Goal: Task Accomplishment & Management: Use online tool/utility

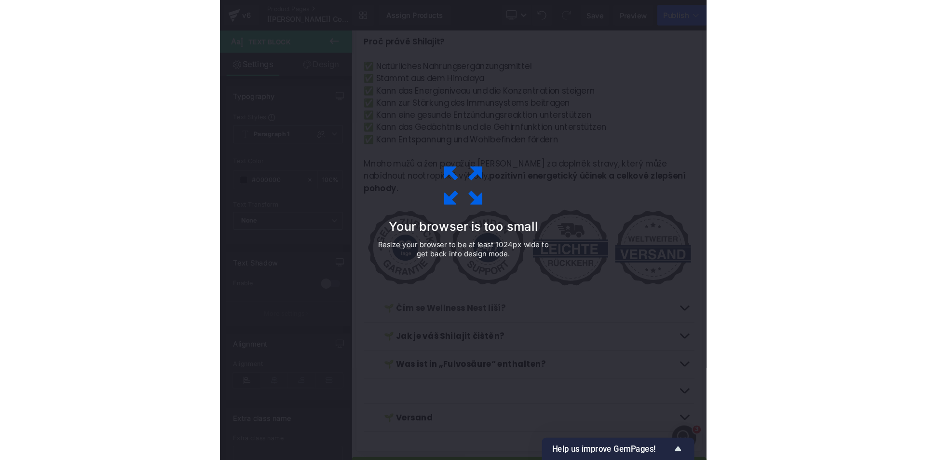
scroll to position [972, 0]
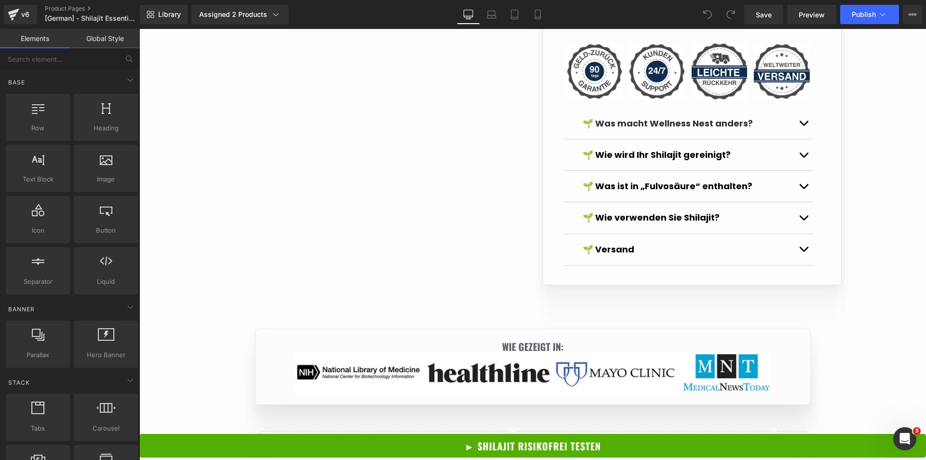
scroll to position [1013, 0]
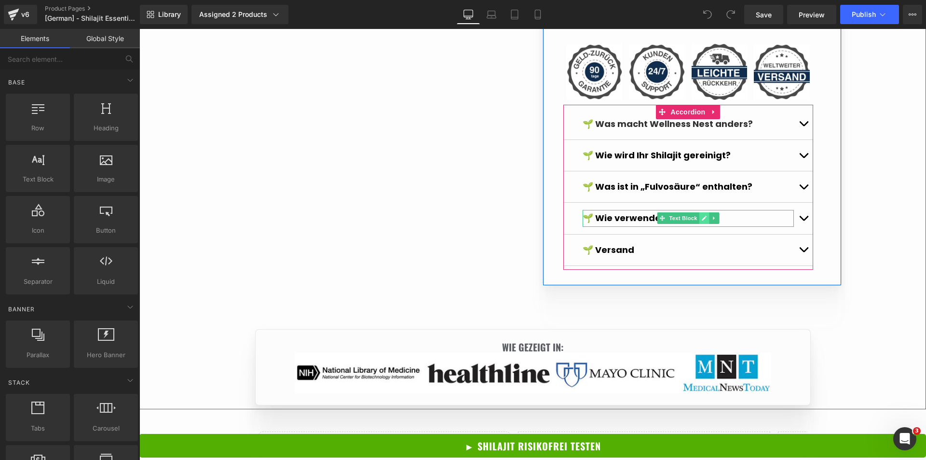
click at [701, 221] on icon at bounding box center [703, 218] width 5 height 6
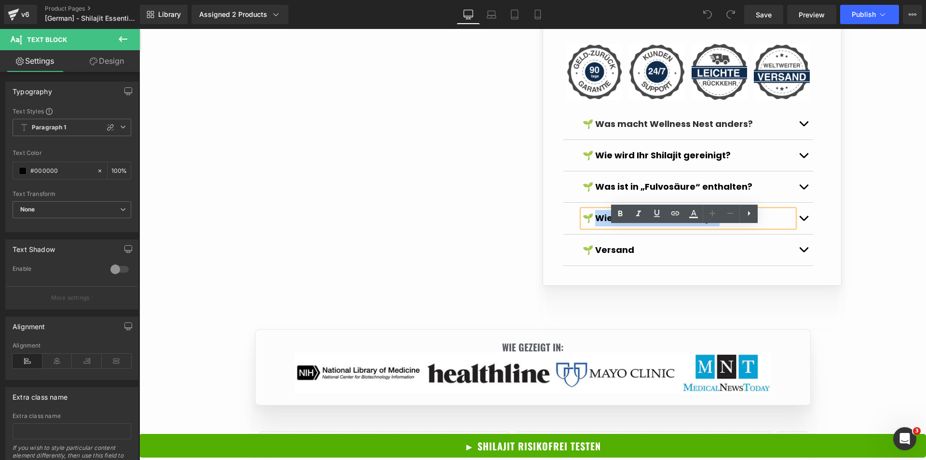
drag, startPoint x: 594, startPoint y: 235, endPoint x: 717, endPoint y: 236, distance: 123.0
click at [717, 226] on p "🌱 Wie verwenden Sie Shilajit?" at bounding box center [688, 218] width 211 height 16
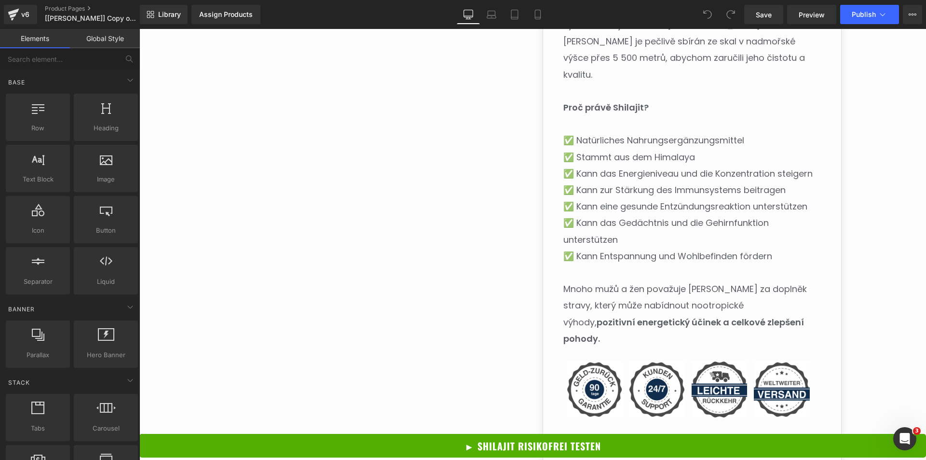
scroll to position [964, 0]
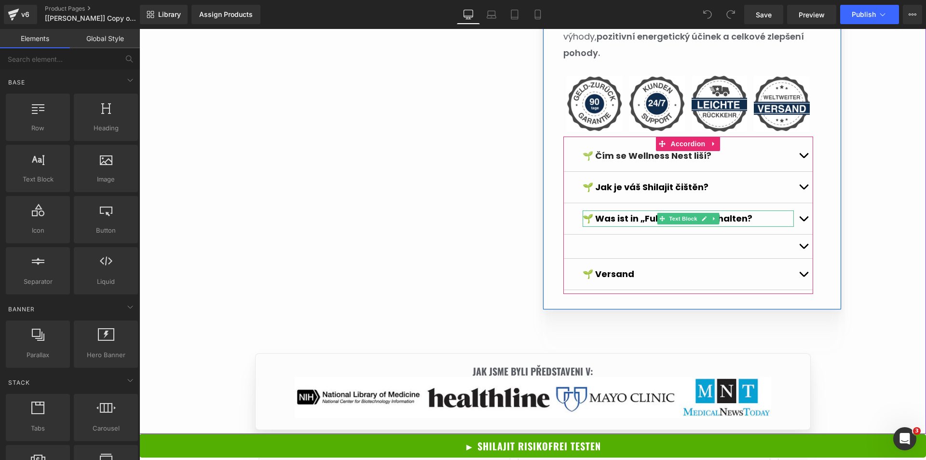
click at [701, 216] on icon at bounding box center [703, 219] width 5 height 6
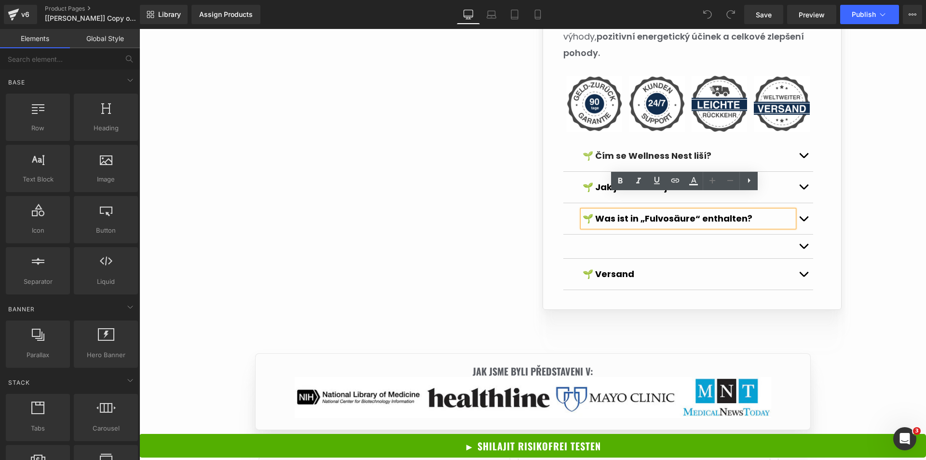
click at [712, 212] on strong "🌱 Was ist in „Fulvosäure“ enthalten?" at bounding box center [668, 218] width 170 height 12
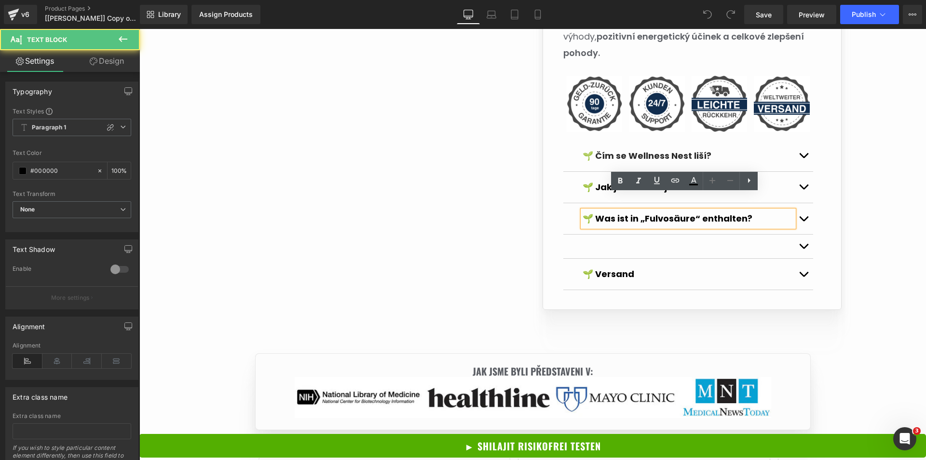
click at [756, 210] on p "🌱 Was ist in „Fulvosäure“ enthalten?" at bounding box center [688, 218] width 211 height 16
click at [731, 234] on div at bounding box center [688, 246] width 250 height 24
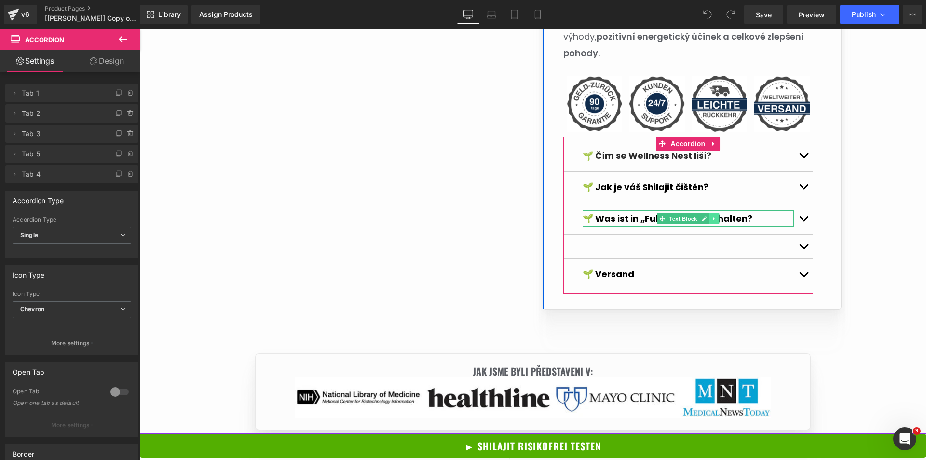
click at [711, 216] on icon at bounding box center [713, 219] width 5 height 6
click at [706, 216] on icon at bounding box center [708, 218] width 5 height 5
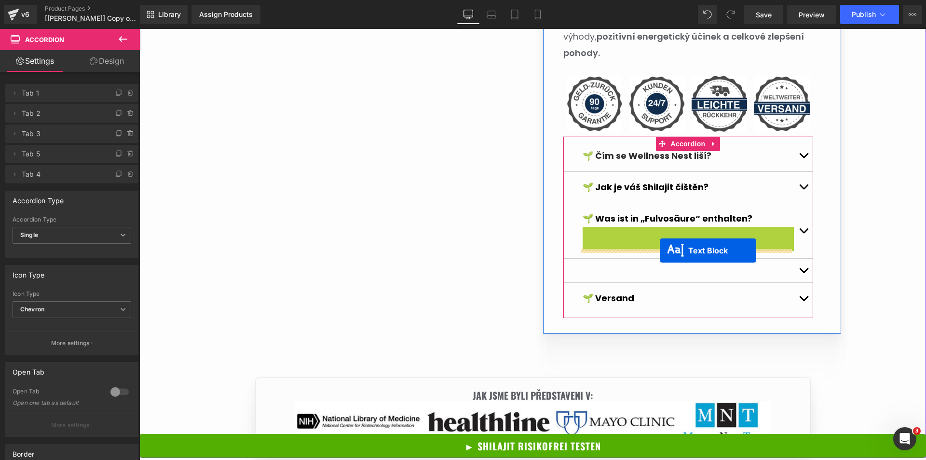
drag, startPoint x: 671, startPoint y: 218, endPoint x: 660, endPoint y: 250, distance: 34.3
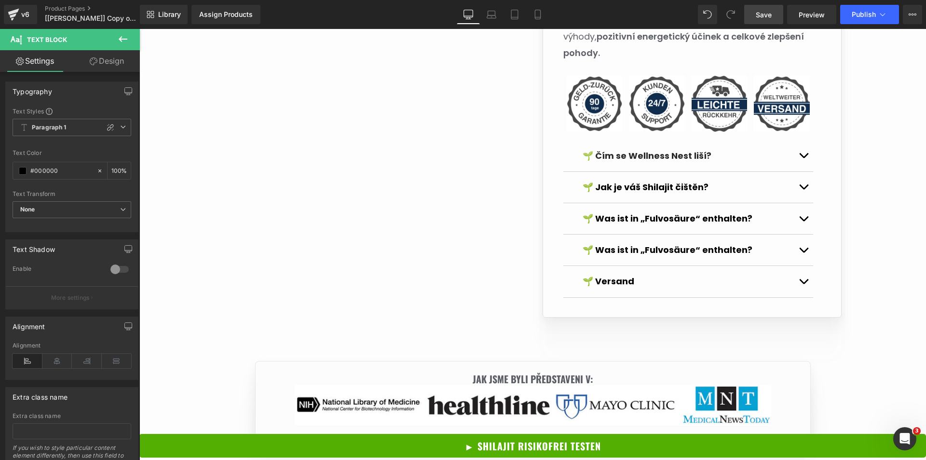
click at [770, 18] on span "Save" at bounding box center [764, 15] width 16 height 10
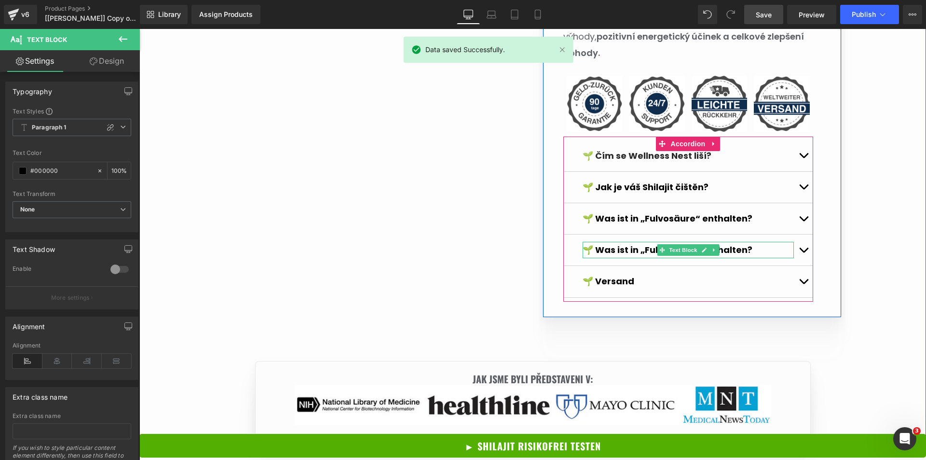
click at [602, 244] on strong "🌱 Was ist in „Fulvosäure“ enthalten?" at bounding box center [668, 250] width 170 height 12
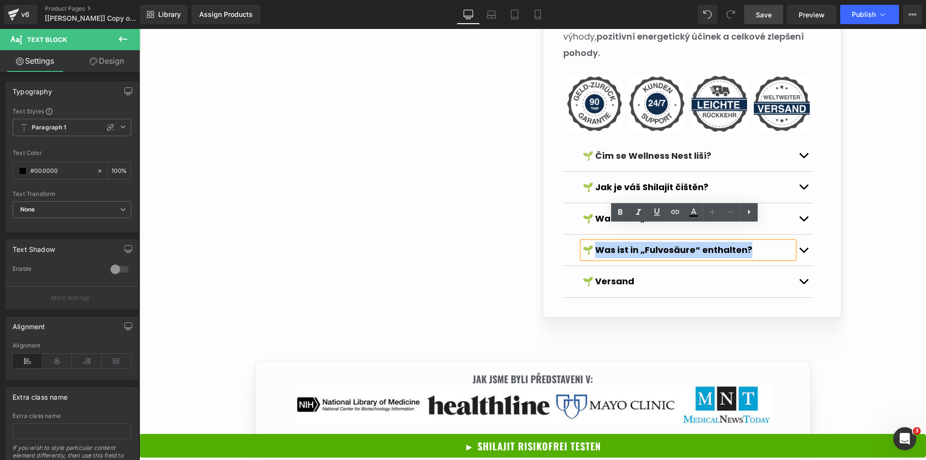
drag, startPoint x: 594, startPoint y: 232, endPoint x: 752, endPoint y: 231, distance: 158.2
click at [752, 242] on p "🌱 Was ist in „Fulvosäure“ enthalten?" at bounding box center [688, 250] width 211 height 16
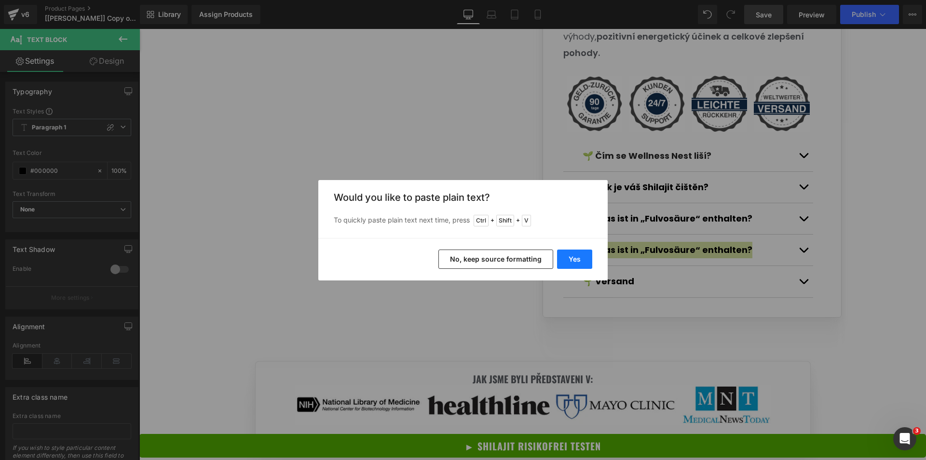
click at [577, 260] on button "Yes" at bounding box center [574, 258] width 35 height 19
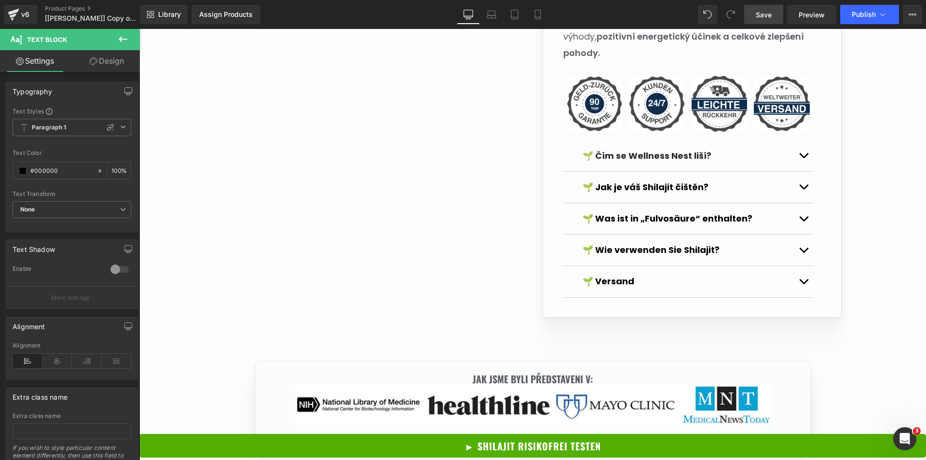
click at [773, 20] on link "Save" at bounding box center [763, 14] width 39 height 19
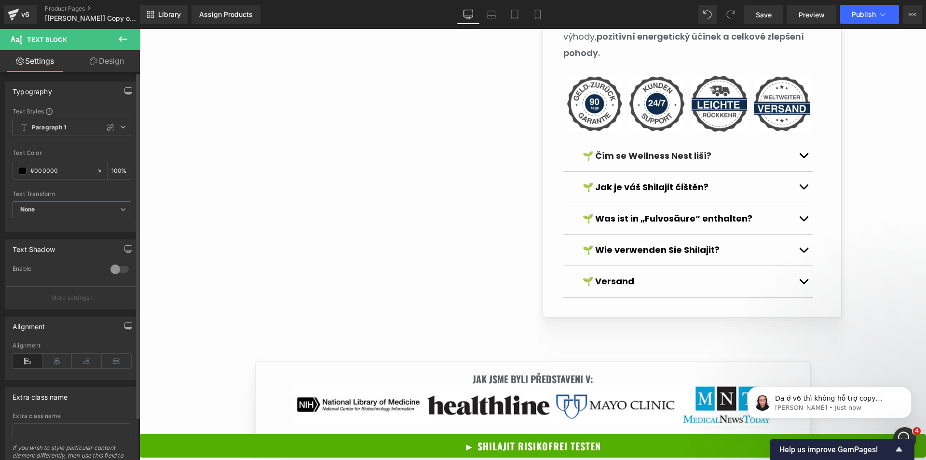
scroll to position [0, 0]
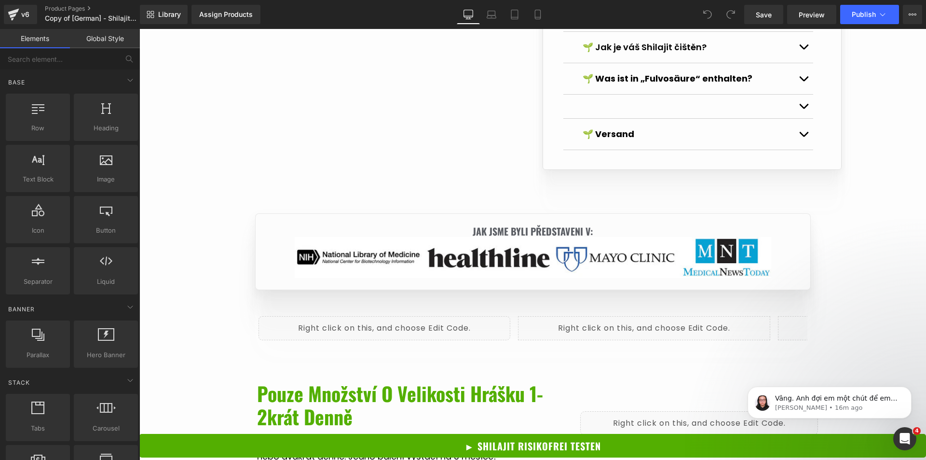
scroll to position [964, 0]
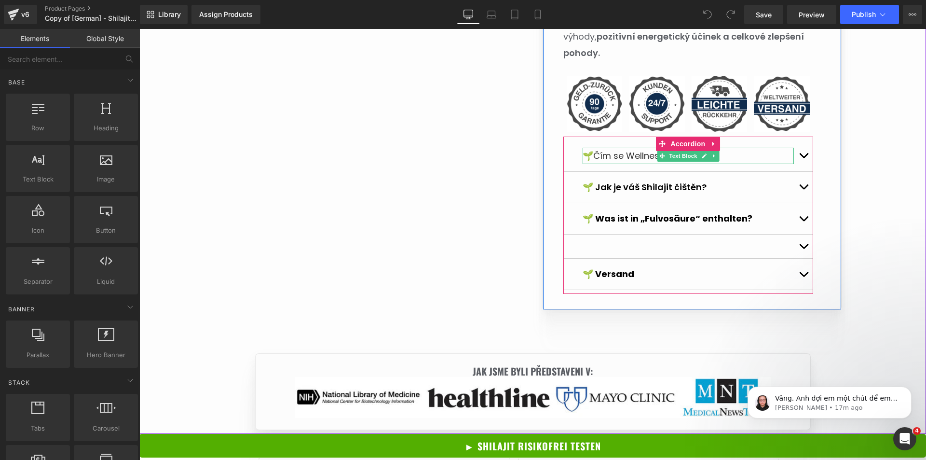
click at [652, 149] on span "Čím se Wellness Nest liší?" at bounding box center [648, 155] width 111 height 12
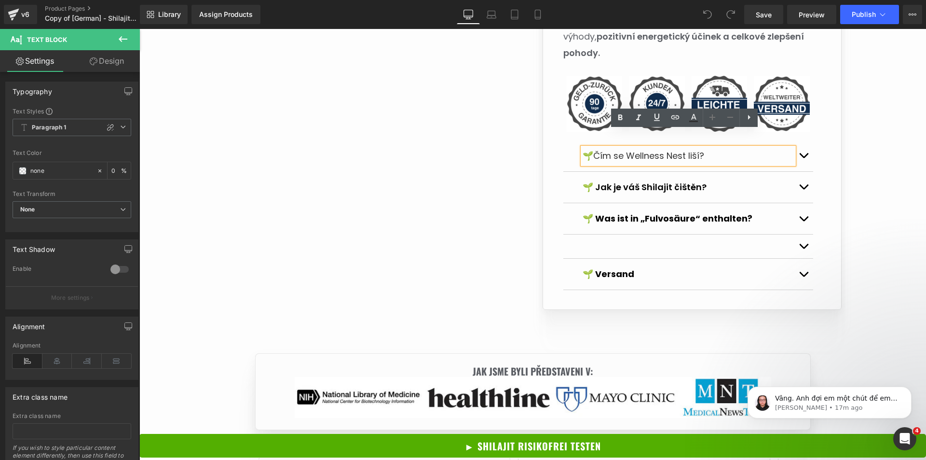
click at [724, 172] on div "🌱 Jak je váš Shilajit čištěn? Text Block" at bounding box center [688, 187] width 250 height 31
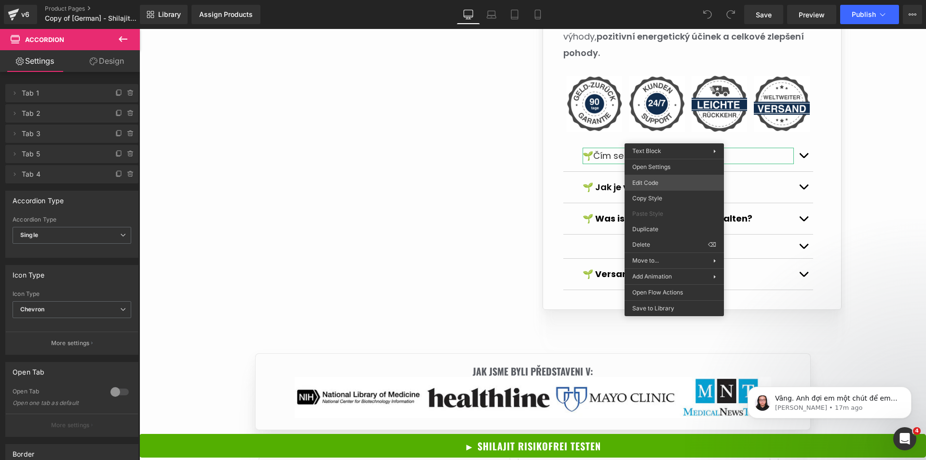
click at [652, 0] on div "You are previewing how the will restyle your page. You can not edit Elements in…" at bounding box center [463, 0] width 926 height 0
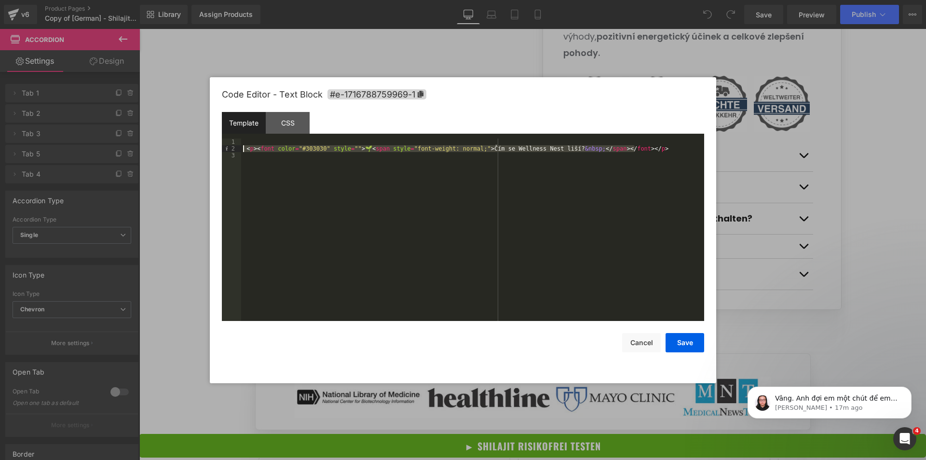
drag, startPoint x: 651, startPoint y: 150, endPoint x: 242, endPoint y: 148, distance: 408.9
click at [242, 148] on div "< p > < font color = "#303030" style = "" > 🌱 < span style = "font-weight: norm…" at bounding box center [472, 236] width 463 height 196
click at [678, 339] on button "Save" at bounding box center [684, 342] width 39 height 19
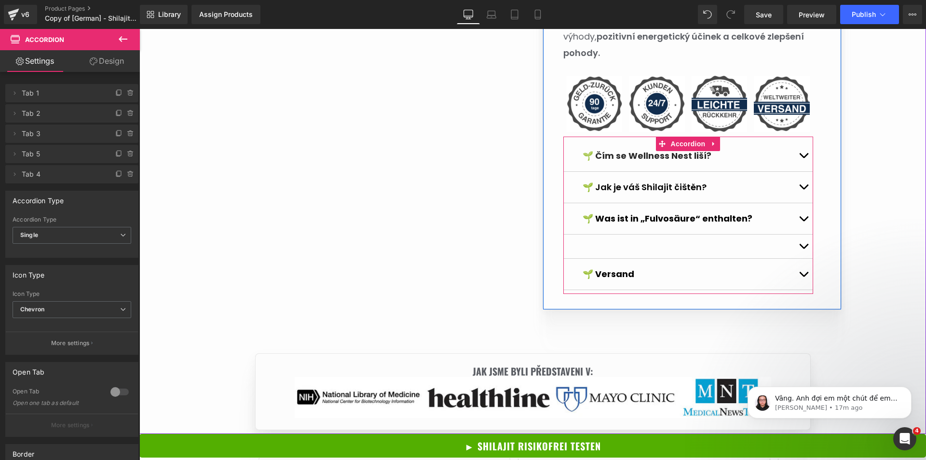
click at [634, 179] on p "🌱 Jak je váš Shilajit čištěn?" at bounding box center [688, 187] width 211 height 16
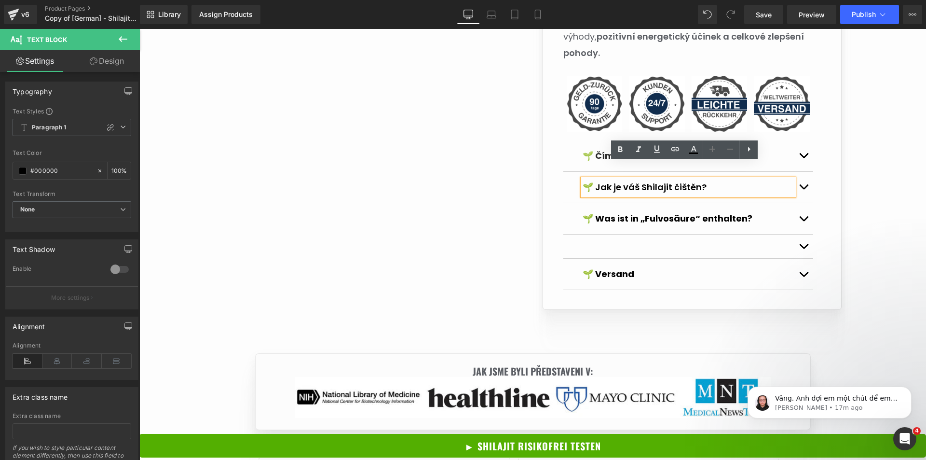
drag, startPoint x: 667, startPoint y: 208, endPoint x: 670, endPoint y: 200, distance: 8.4
click at [668, 210] on div "🌱 Was ist in „Fulvosäure“ enthalten? Text Block" at bounding box center [688, 218] width 211 height 16
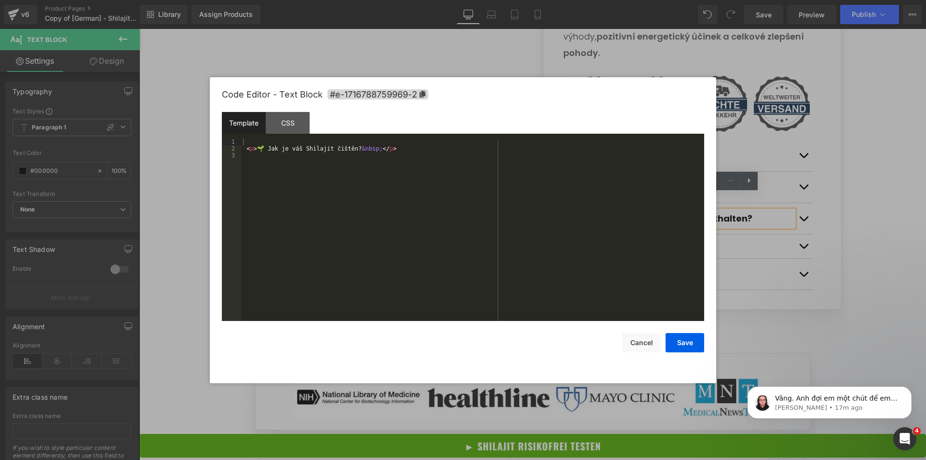
click at [656, 0] on div "You are previewing how the will restyle your page. You can not edit Elements in…" at bounding box center [463, 0] width 926 height 0
drag, startPoint x: 367, startPoint y: 148, endPoint x: 220, endPoint y: 148, distance: 146.6
click at [221, 148] on div "Code Editor - Text Block #e-1716788759969-2 Template CSS 1 2 3 < p > 🌱 Jak je v…" at bounding box center [463, 230] width 506 height 306
click at [677, 342] on button "Save" at bounding box center [684, 342] width 39 height 19
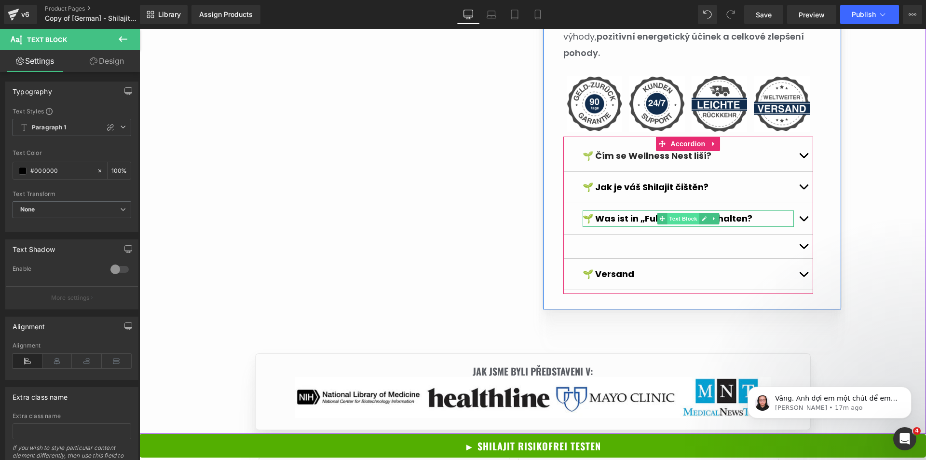
click at [667, 213] on span "Text Block" at bounding box center [683, 219] width 32 height 12
click at [701, 216] on icon at bounding box center [703, 219] width 5 height 6
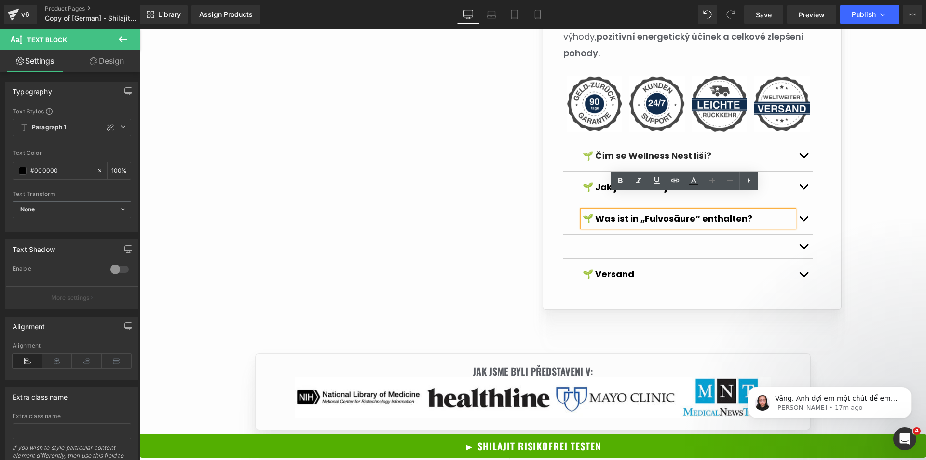
click at [709, 234] on div at bounding box center [688, 246] width 250 height 24
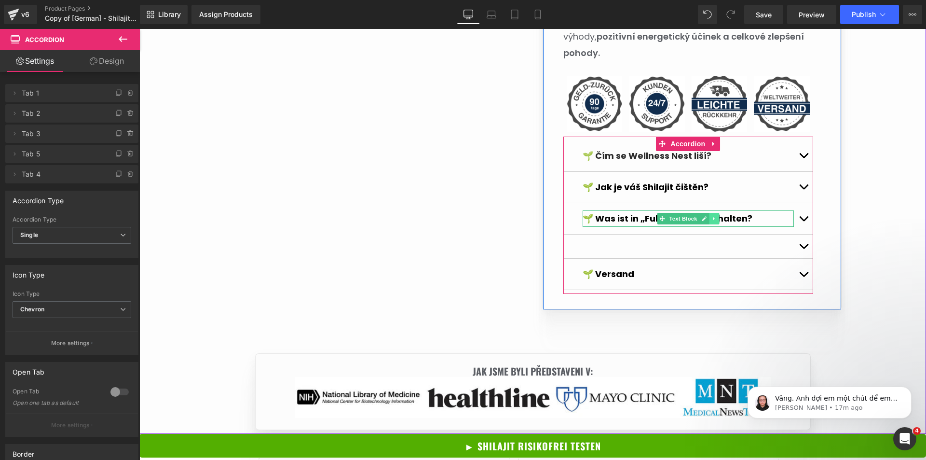
click at [709, 213] on link at bounding box center [714, 219] width 10 height 12
click at [706, 216] on icon at bounding box center [708, 218] width 5 height 5
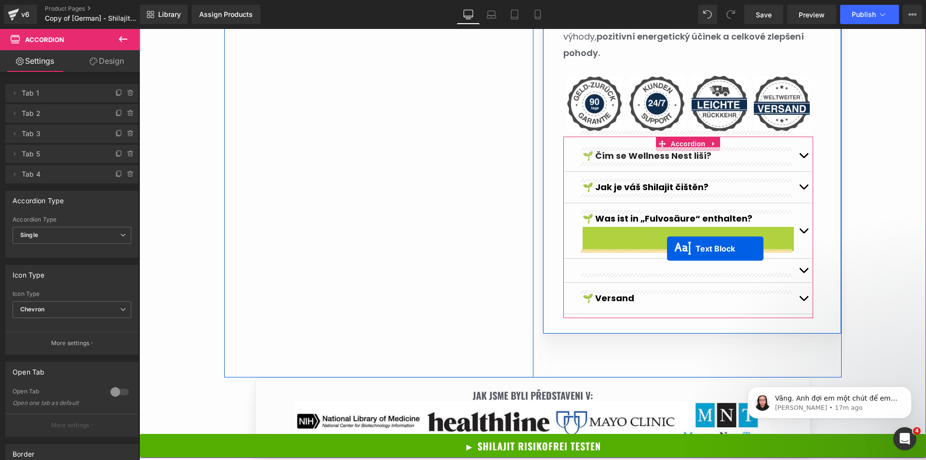
drag, startPoint x: 673, startPoint y: 214, endPoint x: 666, endPoint y: 249, distance: 35.8
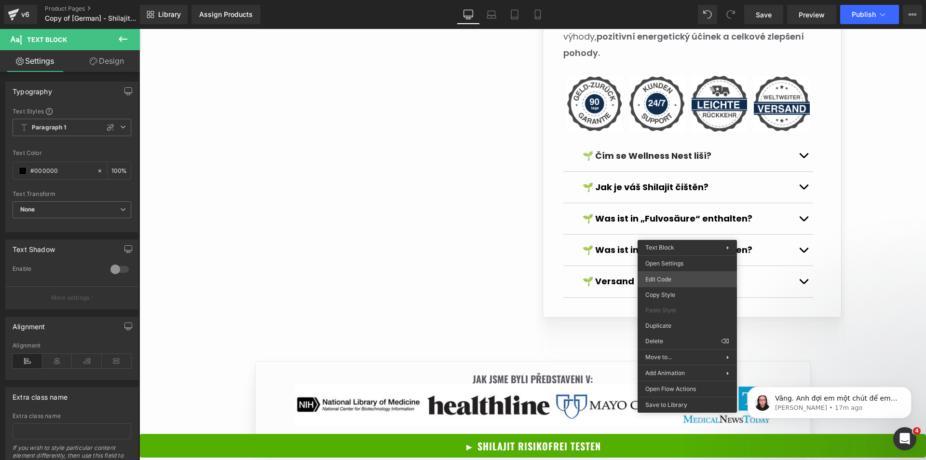
click at [662, 0] on div "Text Block You are previewing how the will restyle your page. You can not edit …" at bounding box center [463, 0] width 926 height 0
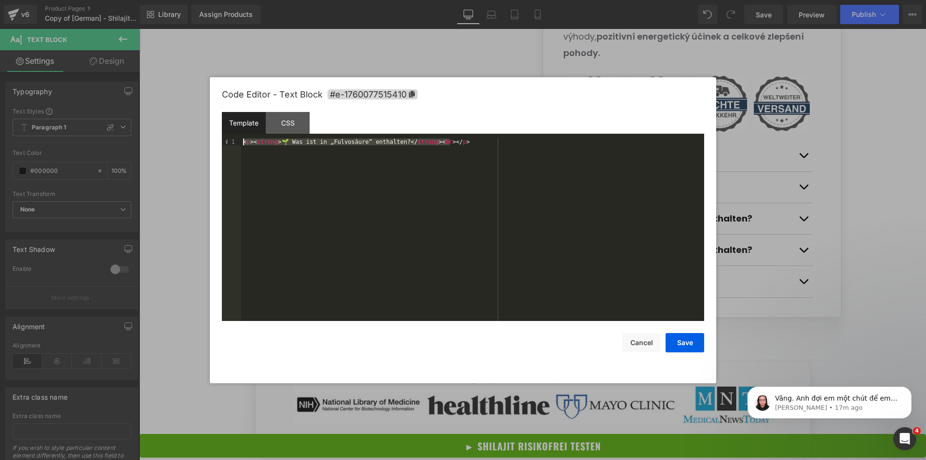
drag, startPoint x: 472, startPoint y: 143, endPoint x: 200, endPoint y: 141, distance: 272.5
click at [200, 141] on body "Text Block You are previewing how the will restyle your page. You can not edit …" at bounding box center [463, 230] width 926 height 460
click at [683, 338] on button "Save" at bounding box center [684, 342] width 39 height 19
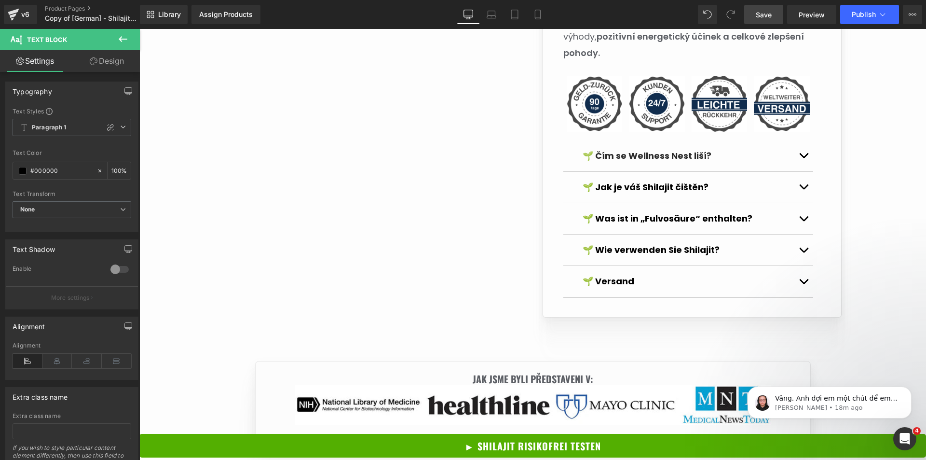
click at [763, 17] on span "Save" at bounding box center [764, 15] width 16 height 10
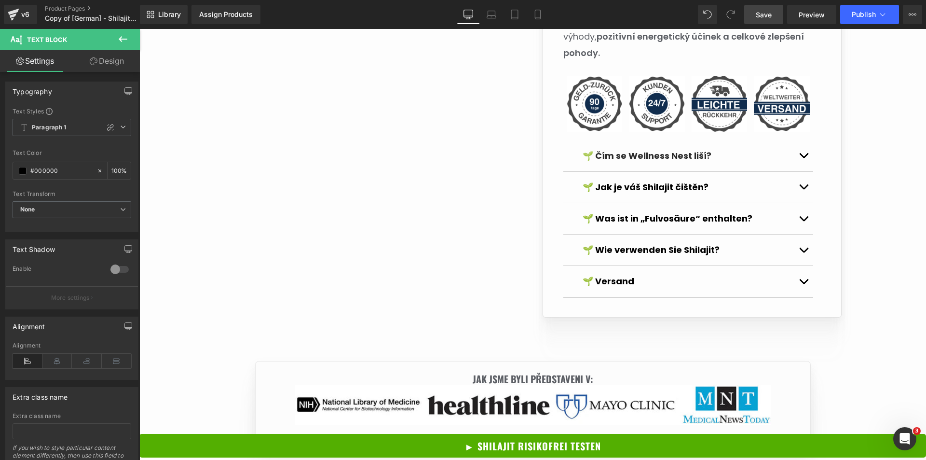
click at [765, 14] on span "Save" at bounding box center [764, 15] width 16 height 10
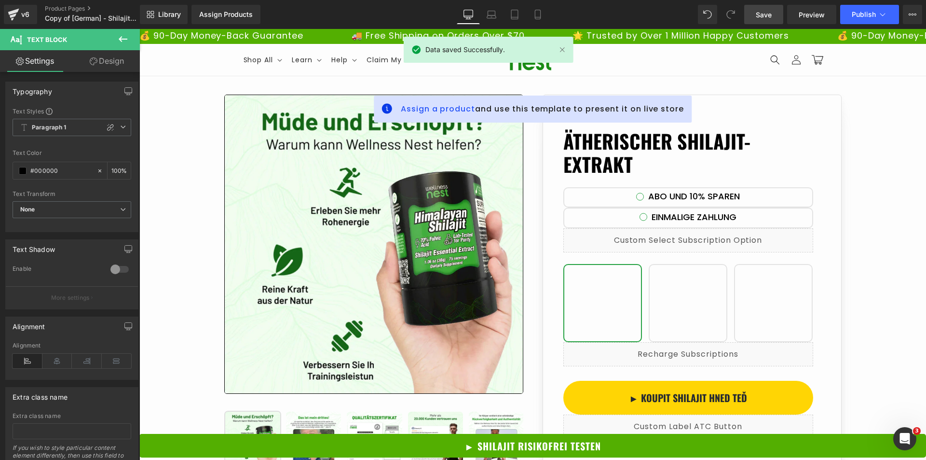
scroll to position [338, 0]
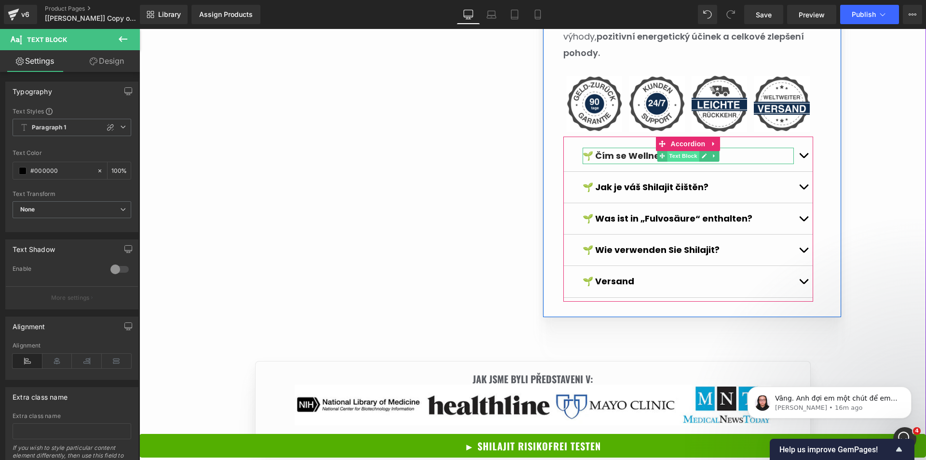
click at [680, 150] on span "Text Block" at bounding box center [683, 156] width 32 height 12
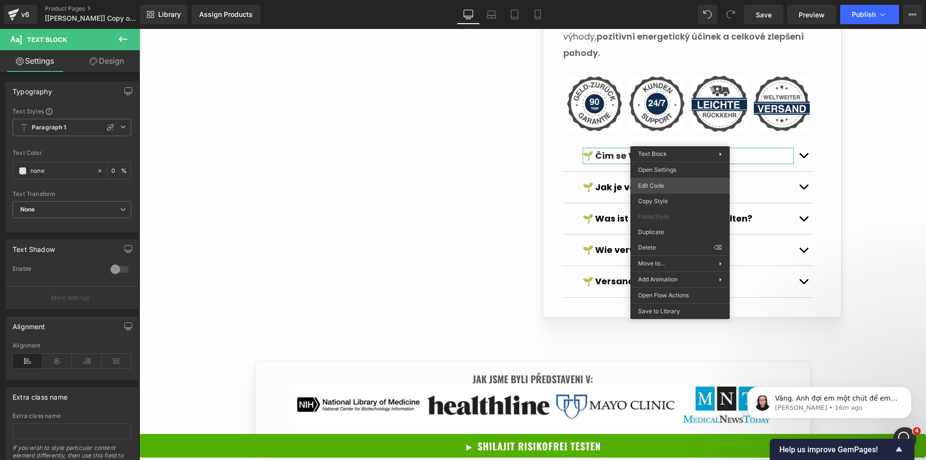
click at [660, 0] on div "Text Block You are previewing how the will restyle your page. You can not edit …" at bounding box center [463, 0] width 926 height 0
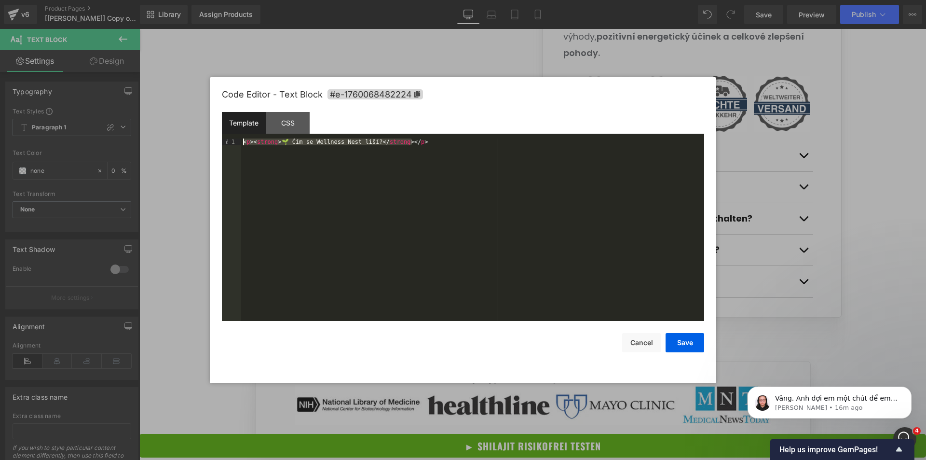
drag, startPoint x: 433, startPoint y: 147, endPoint x: 234, endPoint y: 140, distance: 198.8
click at [234, 140] on pre "1 < p > < strong > 🌱 Čím se Wellness Nest liší? </ strong > </ p > XXXXXXXXXXXX…" at bounding box center [463, 229] width 482 height 182
click at [773, 101] on div at bounding box center [463, 230] width 926 height 460
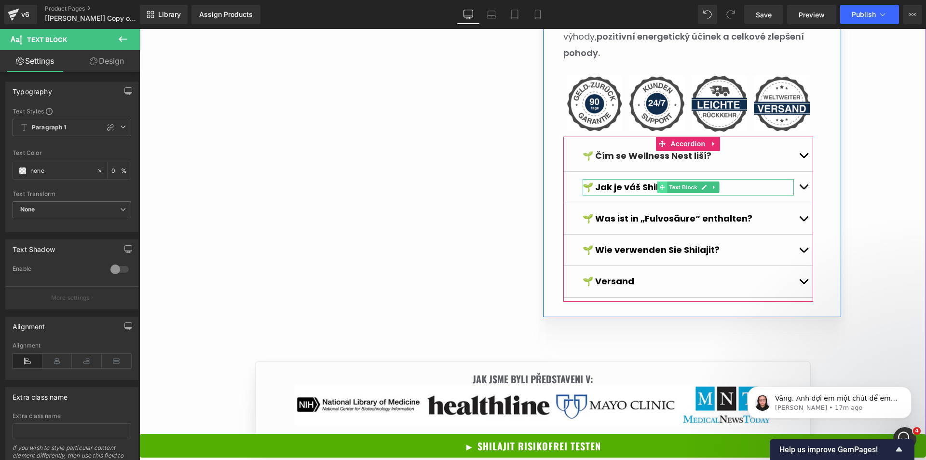
click at [661, 181] on span at bounding box center [662, 187] width 10 height 12
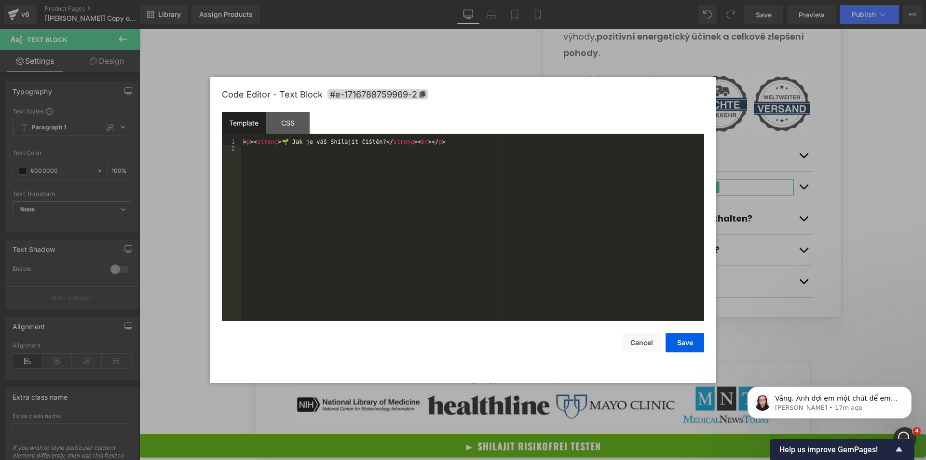
click at [655, 0] on div "Text Block You are previewing how the will restyle your page. You can not edit …" at bounding box center [463, 0] width 926 height 0
drag, startPoint x: 456, startPoint y: 136, endPoint x: 418, endPoint y: 137, distance: 37.6
click at [418, 137] on div "Template CSS" at bounding box center [463, 125] width 482 height 27
drag, startPoint x: 435, startPoint y: 141, endPoint x: 196, endPoint y: 134, distance: 238.8
click at [196, 134] on body "Text Block You are previewing how the will restyle your page. You can not edit …" at bounding box center [463, 230] width 926 height 460
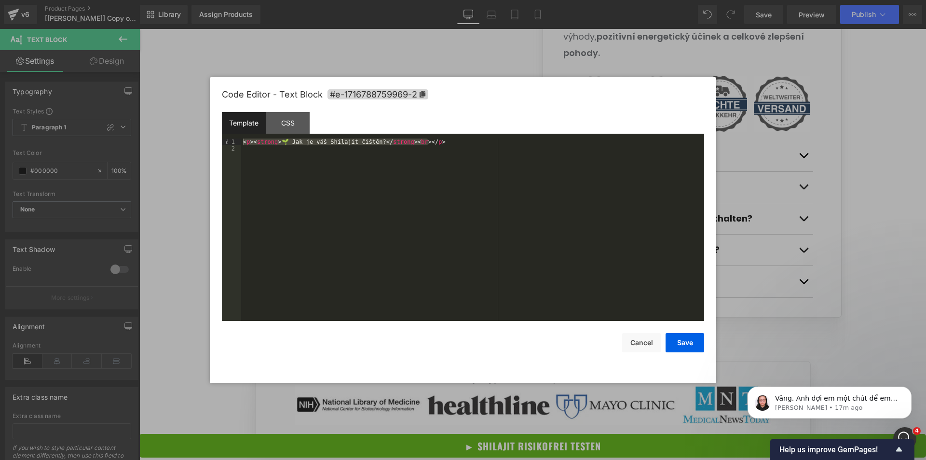
click at [715, 107] on div "Code Editor - Text Block #e-1716788759969-2 Template CSS 1 2 < p > < strong > 🌱…" at bounding box center [463, 230] width 506 height 306
click at [748, 155] on div at bounding box center [463, 230] width 926 height 460
click at [664, 0] on div "Text Block You are previewing how the will restyle your page. You can not edit …" at bounding box center [463, 0] width 926 height 0
drag, startPoint x: 441, startPoint y: 146, endPoint x: 239, endPoint y: 144, distance: 201.6
click at [239, 144] on pre "1 < p > < strong > 🌱 Wie verwenden Sie Shilajit? </ strong > < br > </ p > XXXX…" at bounding box center [463, 229] width 482 height 182
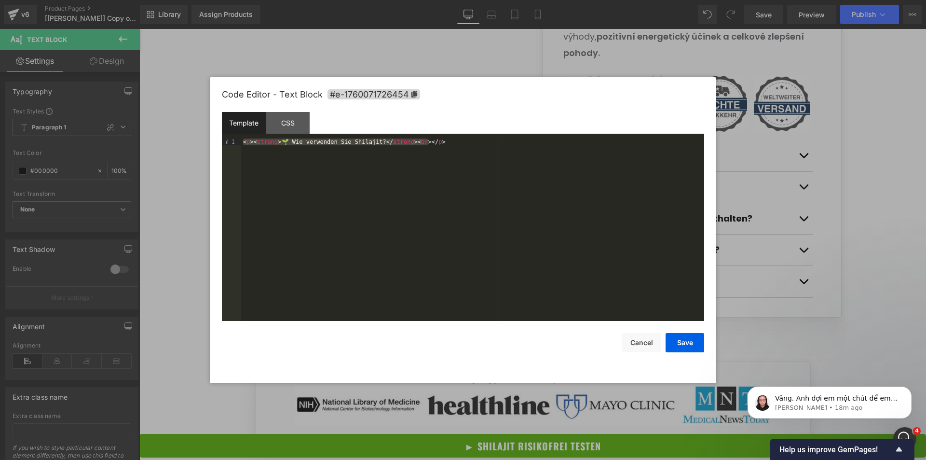
click at [757, 163] on div at bounding box center [463, 230] width 926 height 460
